Goal: Browse casually

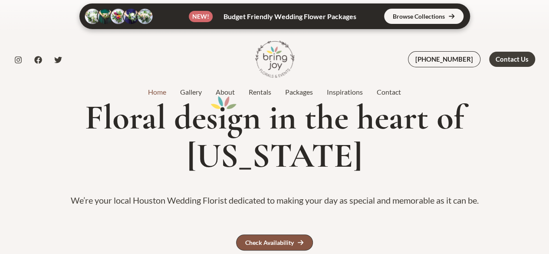
click at [276, 239] on div "Check Availability" at bounding box center [269, 242] width 49 height 6
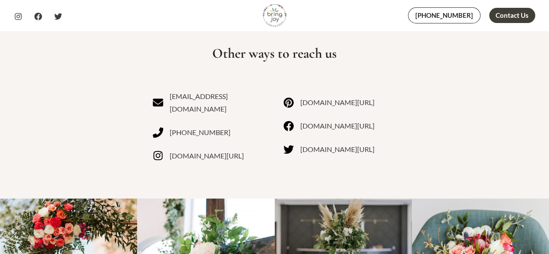
scroll to position [660, 0]
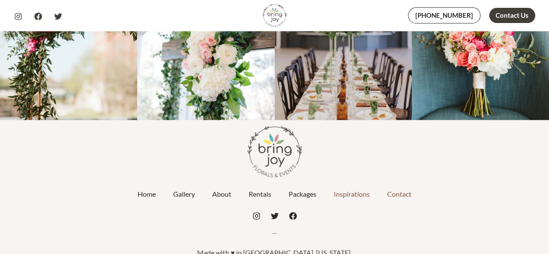
click at [357, 183] on link "Inspirations" at bounding box center [351, 194] width 53 height 22
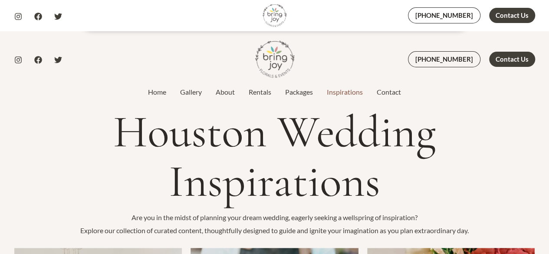
scroll to position [222, 0]
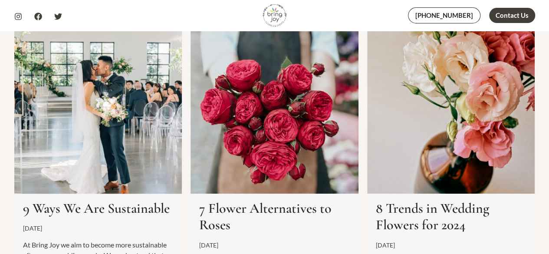
click at [129, 171] on img at bounding box center [98, 109] width 184 height 184
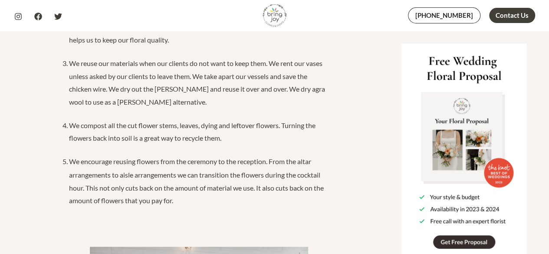
scroll to position [874, 0]
